Goal: Register for event/course

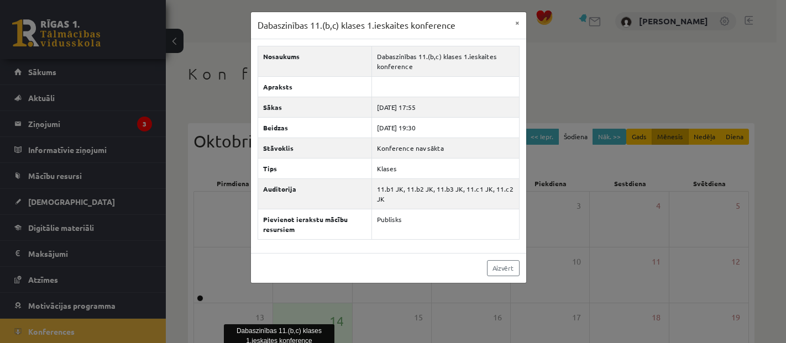
scroll to position [183, 0]
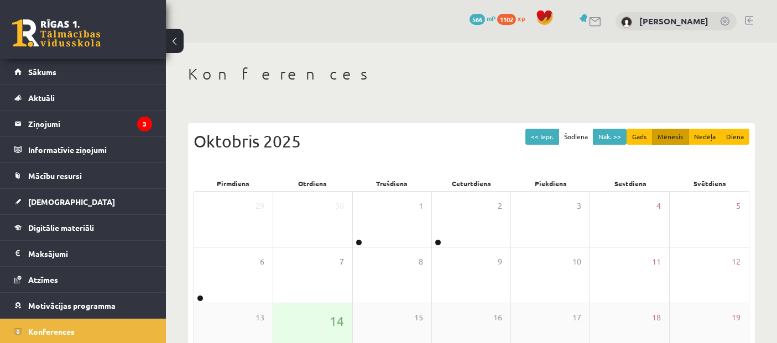
scroll to position [180, 0]
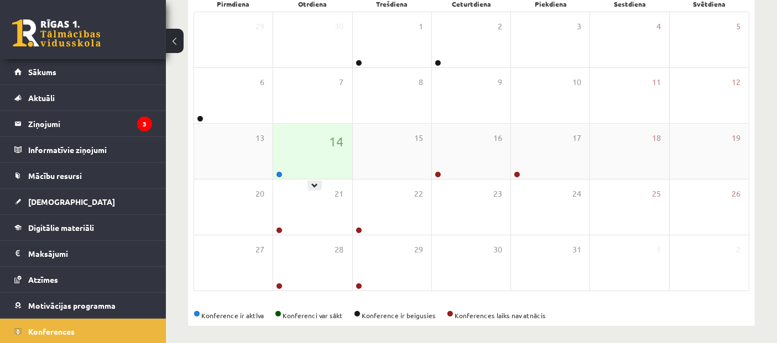
click at [285, 174] on div "14" at bounding box center [312, 151] width 79 height 55
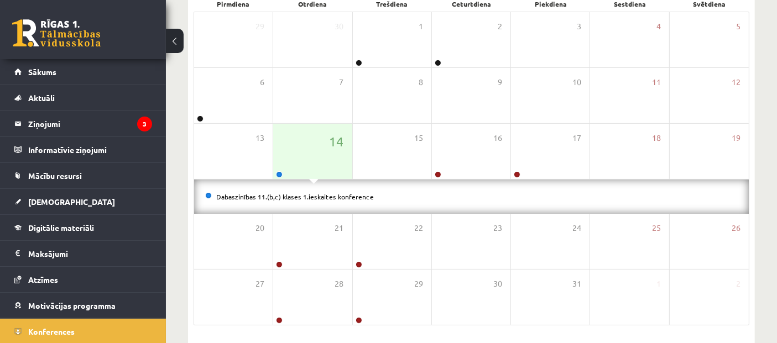
click at [280, 189] on div "Dabaszinības 11.(b,c) klases 1.ieskaites konference" at bounding box center [471, 197] width 555 height 34
click at [278, 195] on link "Dabaszinības 11.(b,c) klases 1.ieskaites konference" at bounding box center [295, 196] width 158 height 9
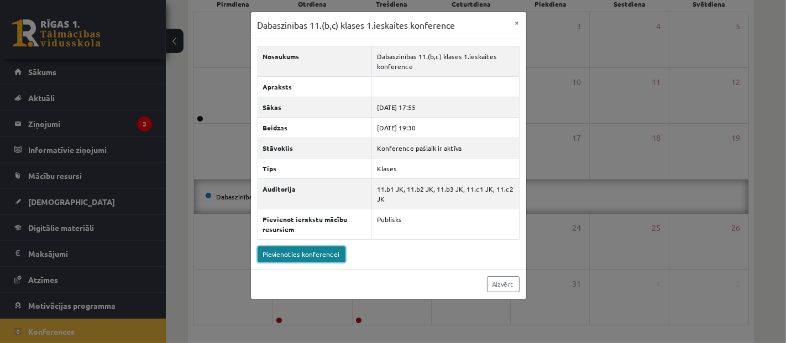
click at [297, 251] on link "Pievienoties konferencei" at bounding box center [302, 255] width 88 height 16
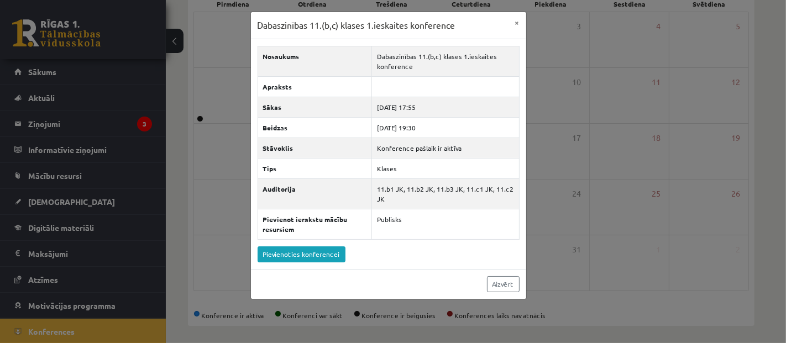
drag, startPoint x: 88, startPoint y: 107, endPoint x: 91, endPoint y: 102, distance: 5.7
click at [88, 107] on div "Dabaszinības 11.(b,c) klases 1.ieskaites konference × Nosaukums Dabaszinības 11…" at bounding box center [393, 171] width 786 height 343
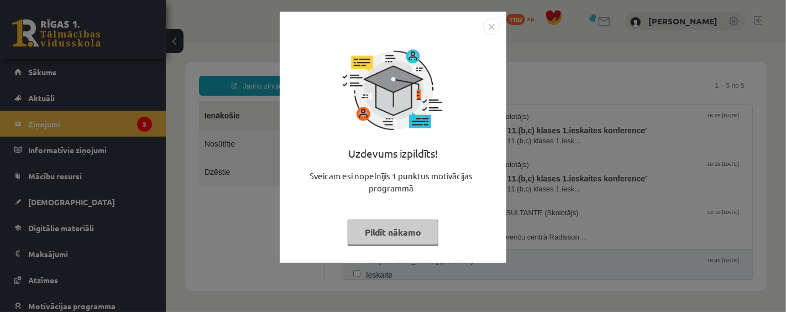
click at [498, 22] on img "Close" at bounding box center [491, 26] width 17 height 17
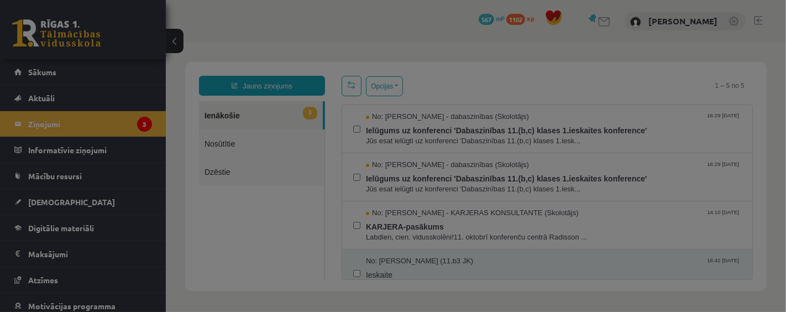
click at [498, 22] on body "0 Dāvanas 567 mP 1102 xp Polīna Pērkone Sākums Aktuāli Kā mācīties eSKOLĀ Konta…" at bounding box center [393, 156] width 786 height 312
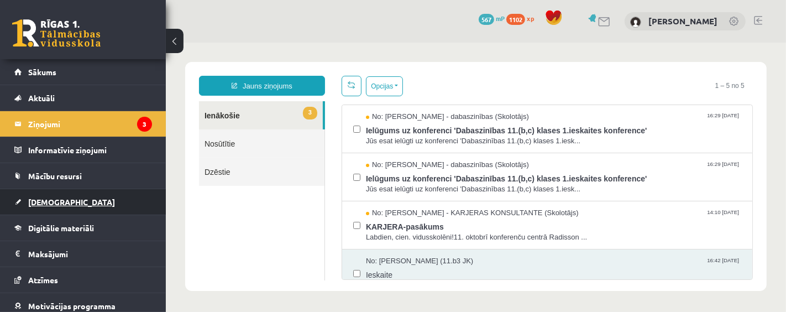
click at [82, 198] on link "[DEMOGRAPHIC_DATA]" at bounding box center [83, 201] width 138 height 25
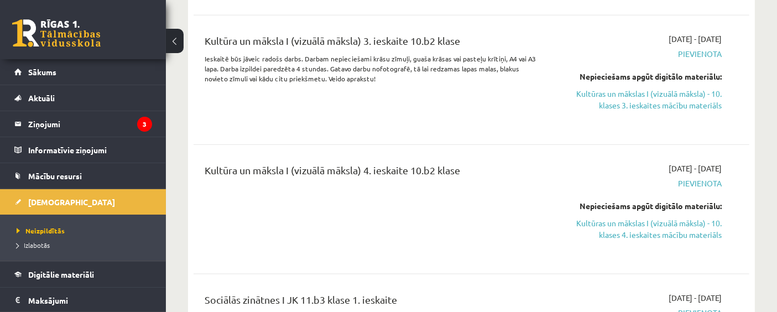
scroll to position [1492, 0]
